Goal: Communication & Community: Connect with others

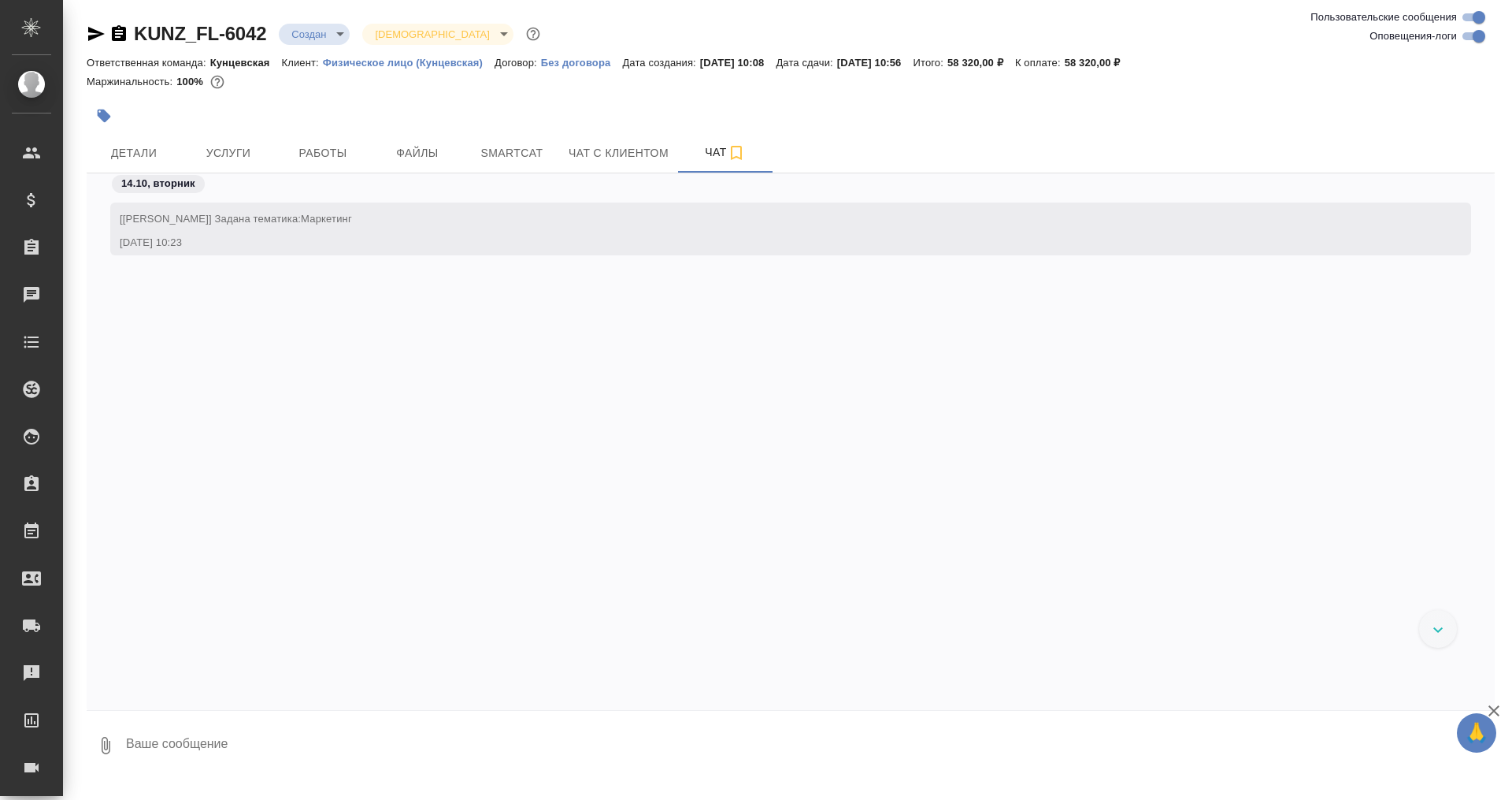
scroll to position [593, 0]
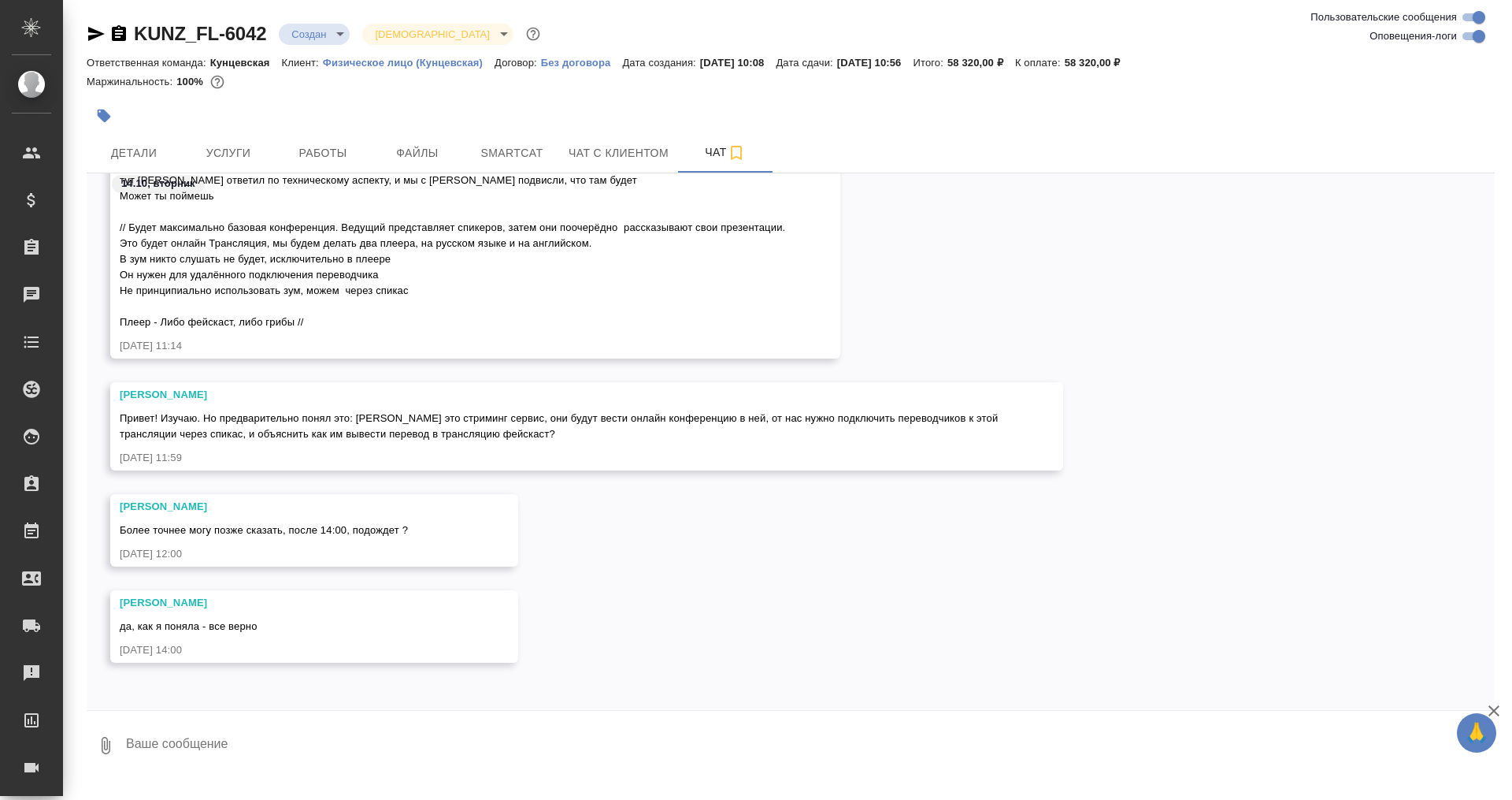
click at [228, 740] on textarea at bounding box center [810, 745] width 1371 height 53
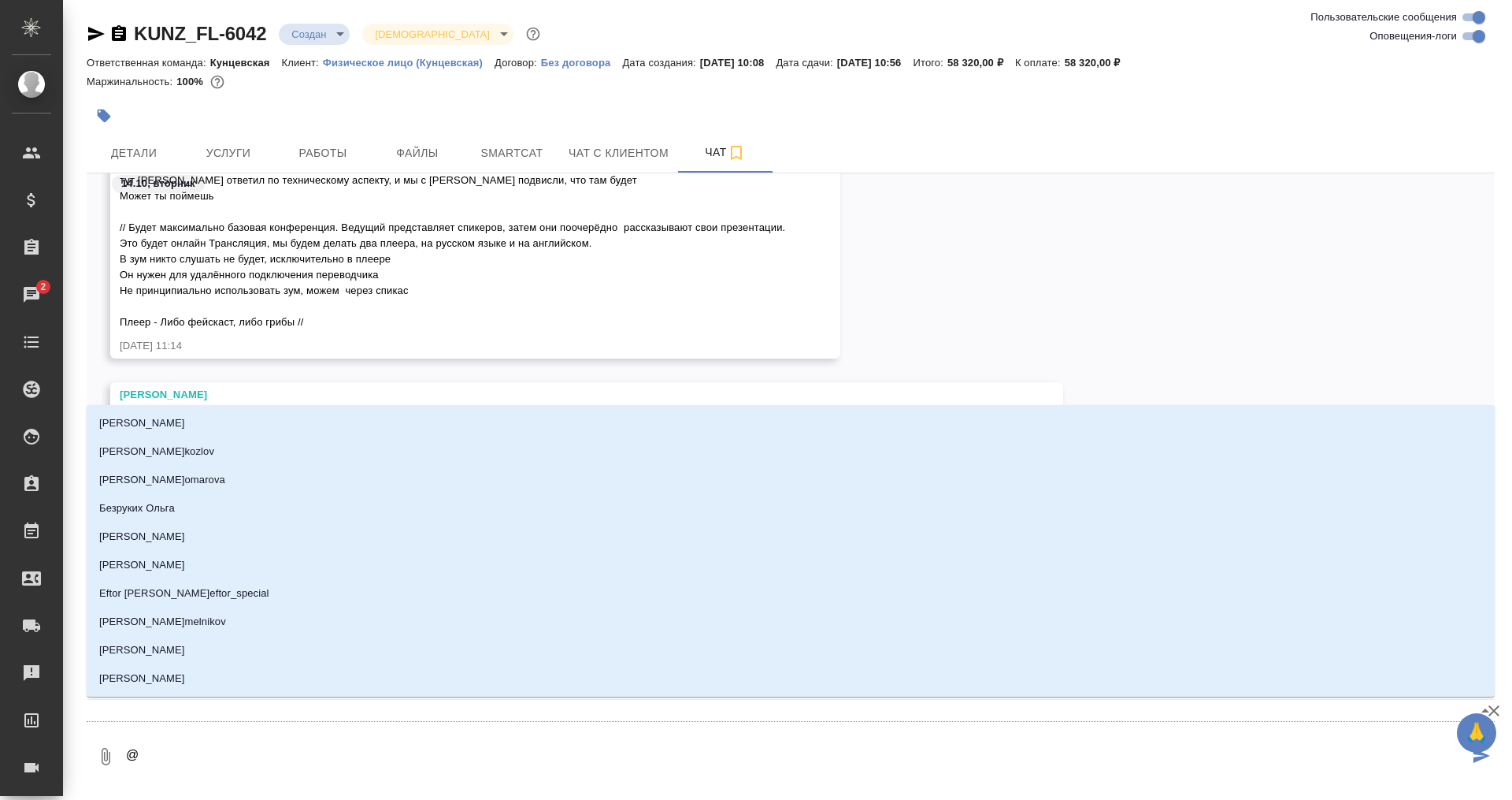
type textarea "@в"
type input "в"
type textarea "@ве"
type input "ве"
type textarea "@вес"
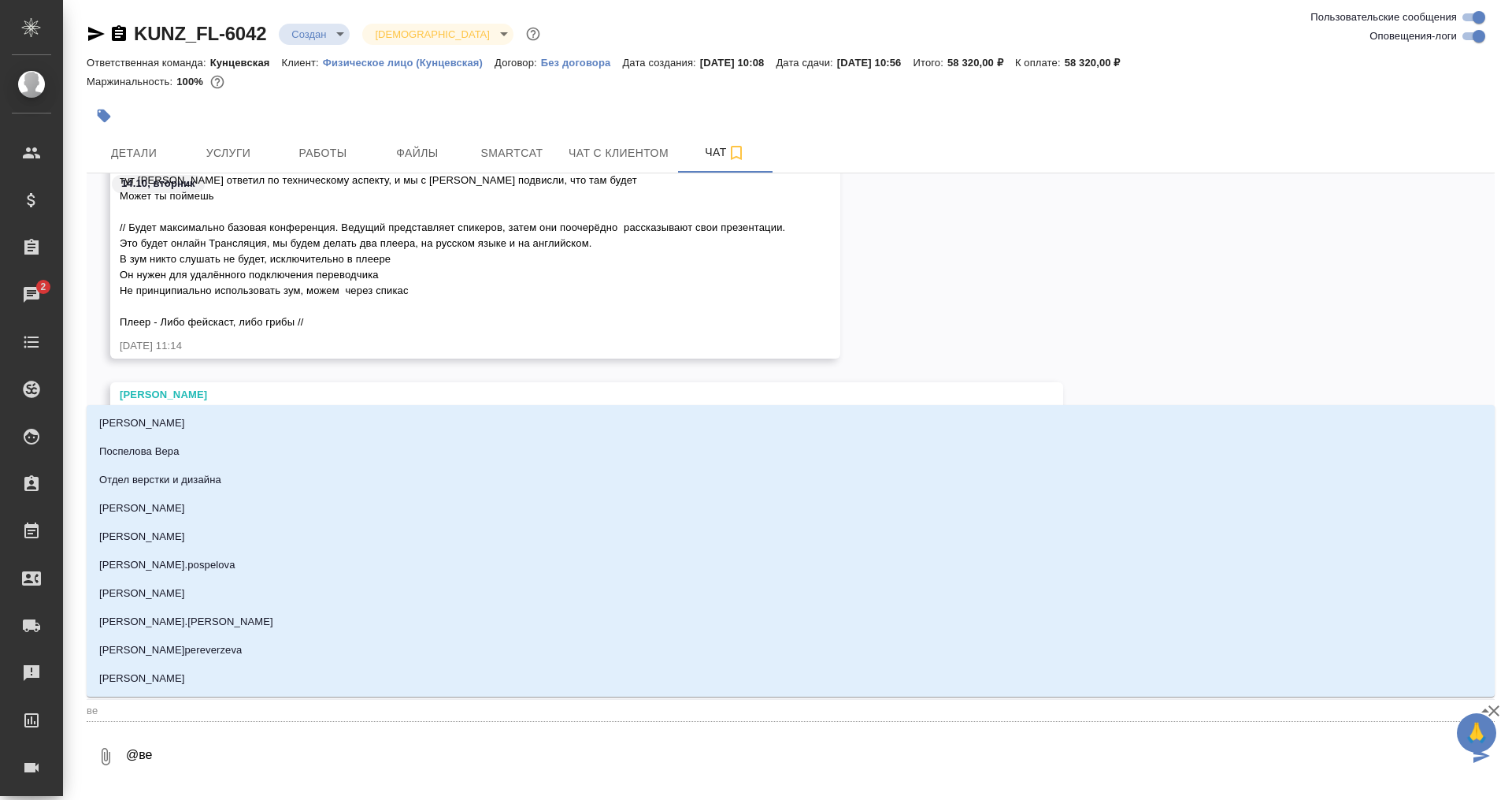
type input "вес"
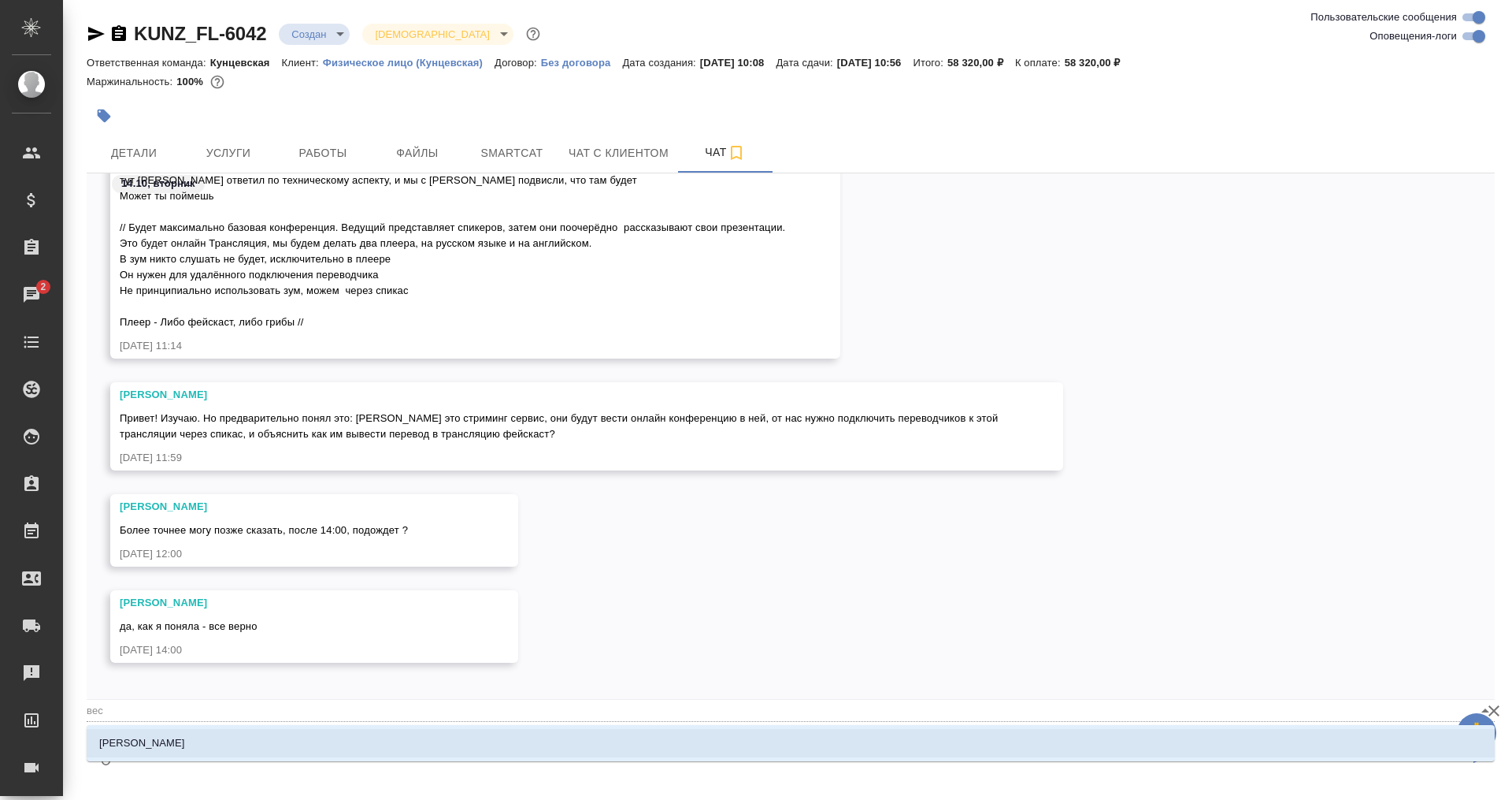
type textarea "@весе"
type input "весе"
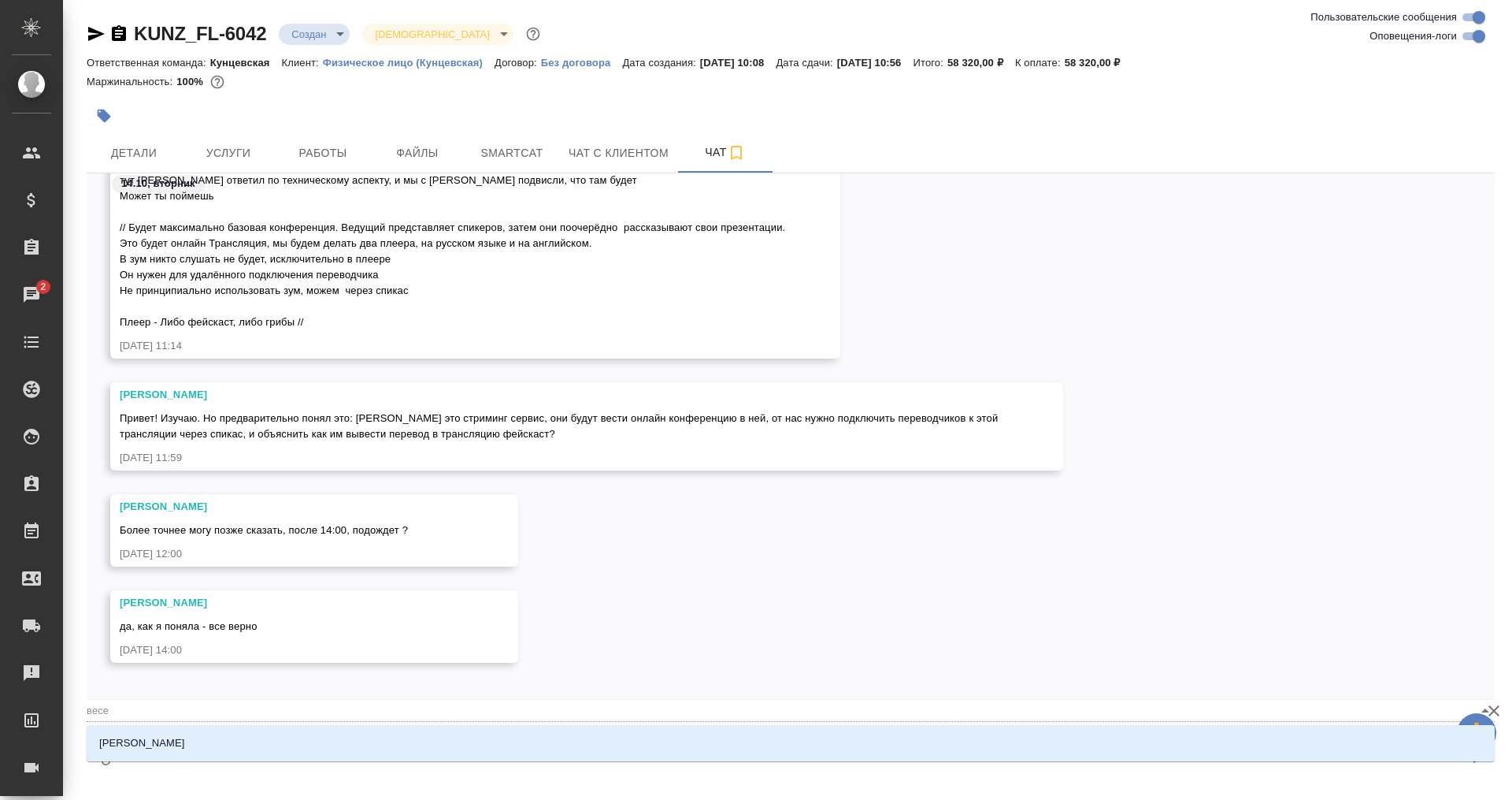
click at [240, 740] on li "[PERSON_NAME]" at bounding box center [791, 742] width 1409 height 28
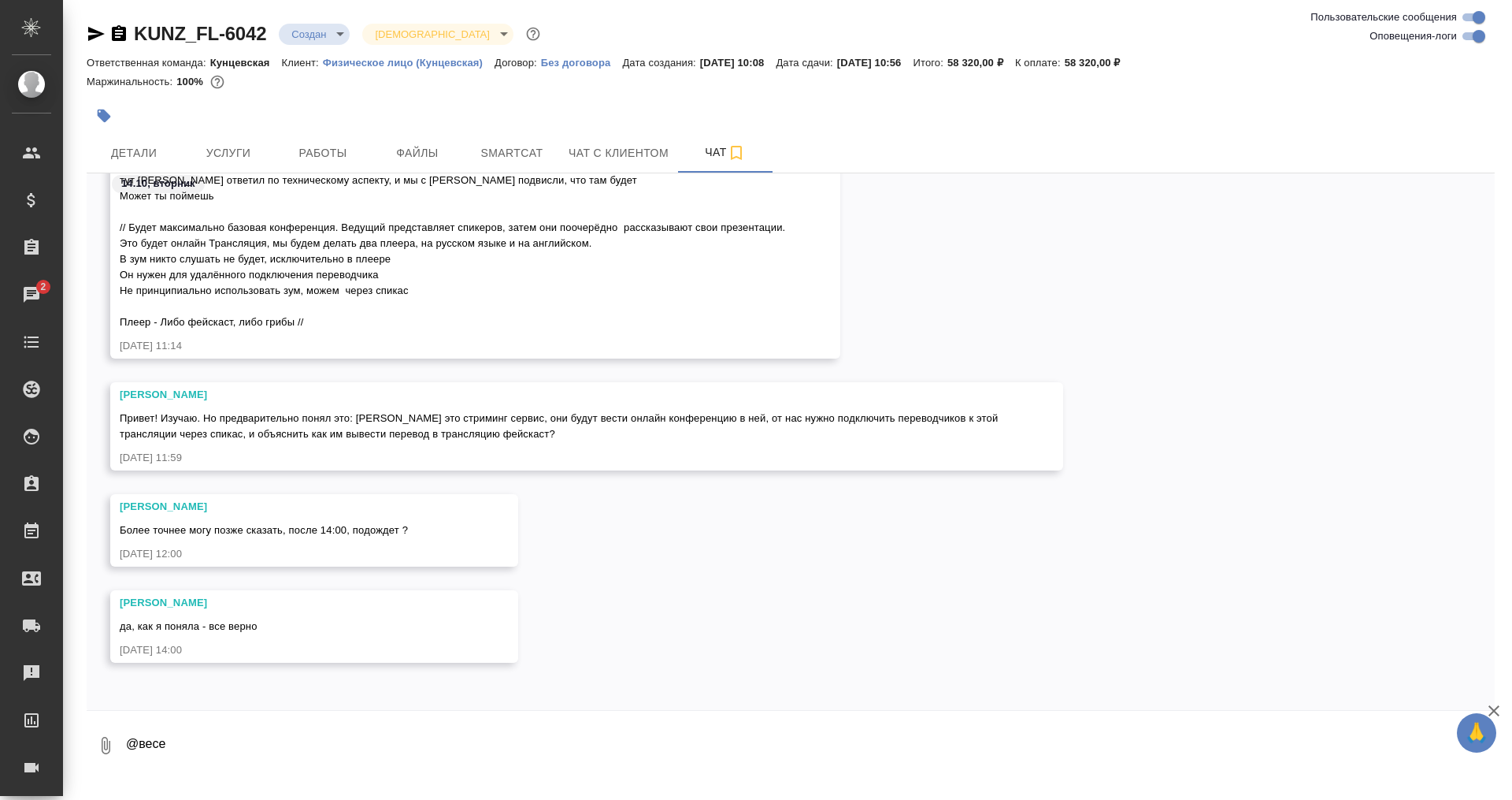
type textarea "@[PERSON_NAME]"
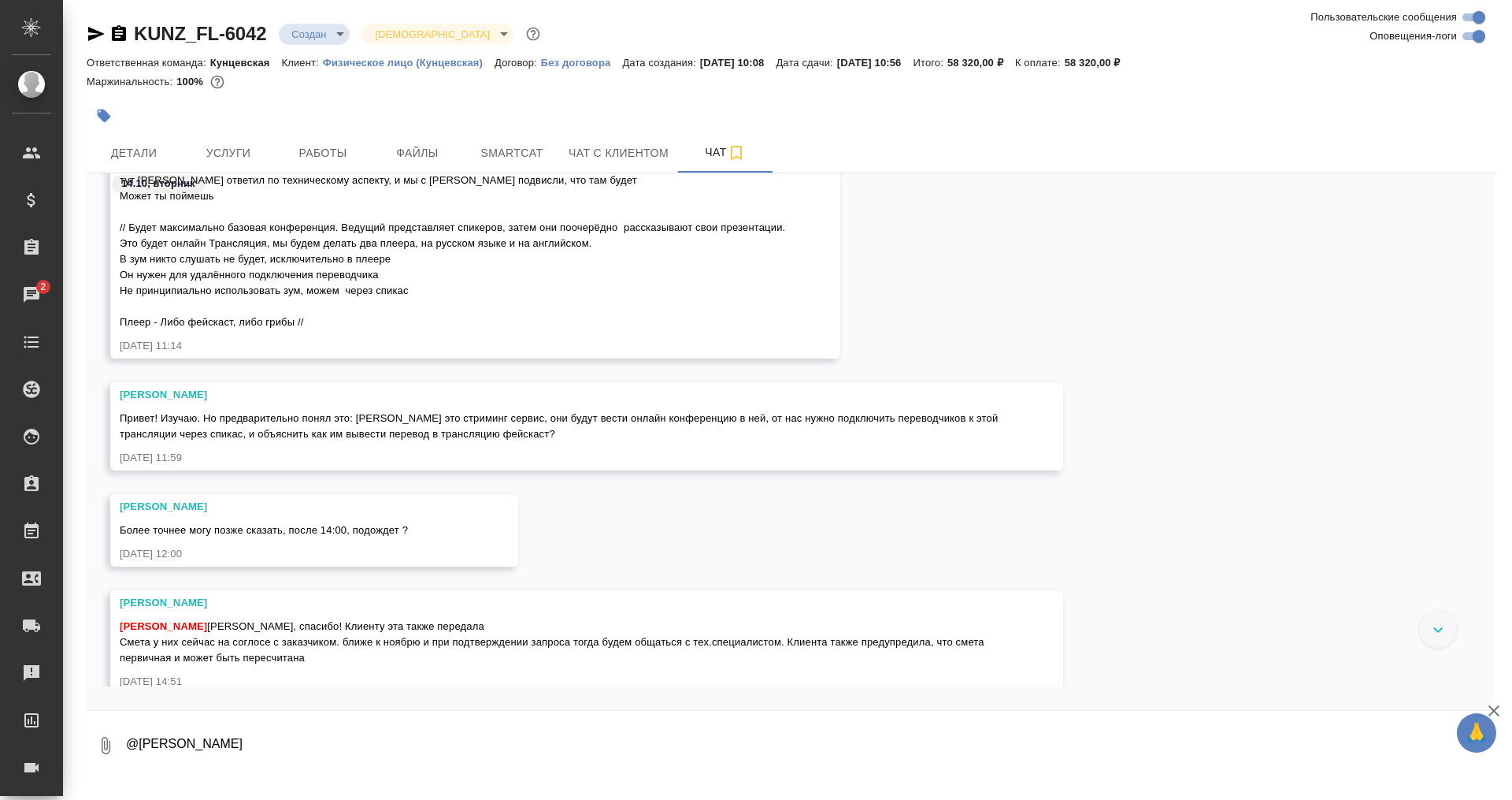
scroll to position [721, 0]
